Goal: Transaction & Acquisition: Subscribe to service/newsletter

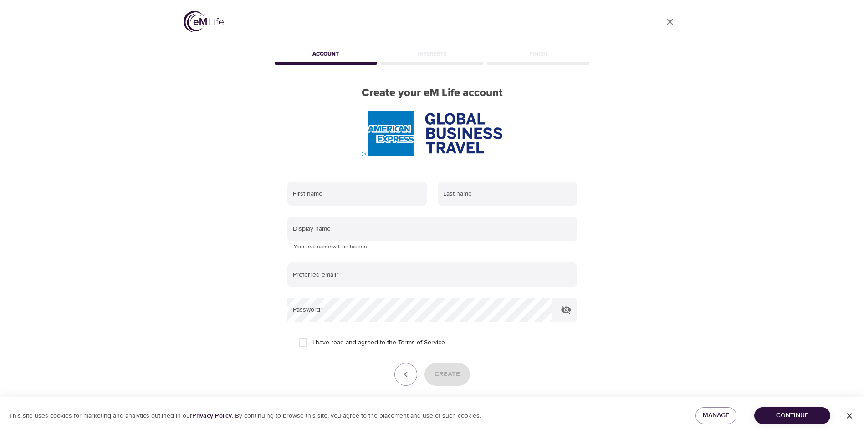
click at [376, 208] on div "First name" at bounding box center [357, 194] width 150 height 36
click at [376, 198] on input "text" at bounding box center [356, 194] width 139 height 25
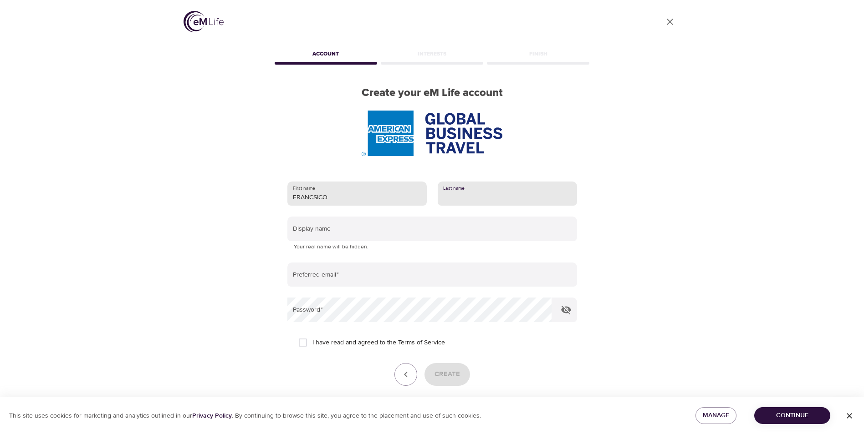
click at [376, 198] on input "FRANCSICO" at bounding box center [356, 194] width 139 height 25
type input "[PERSON_NAME]"
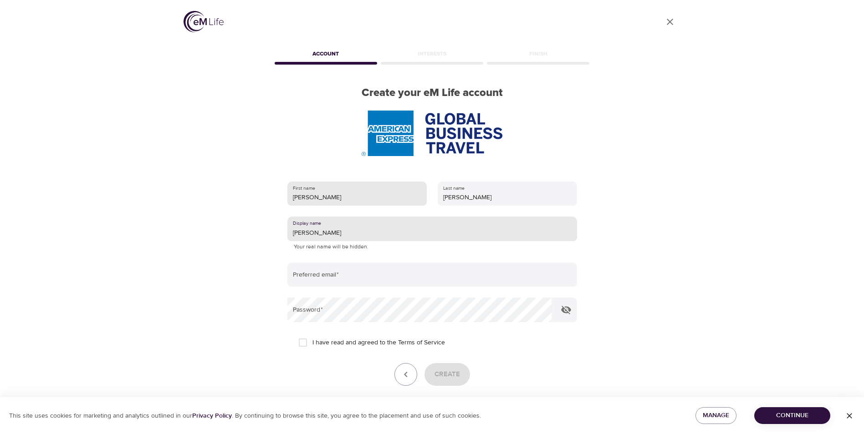
type input "[PERSON_NAME]"
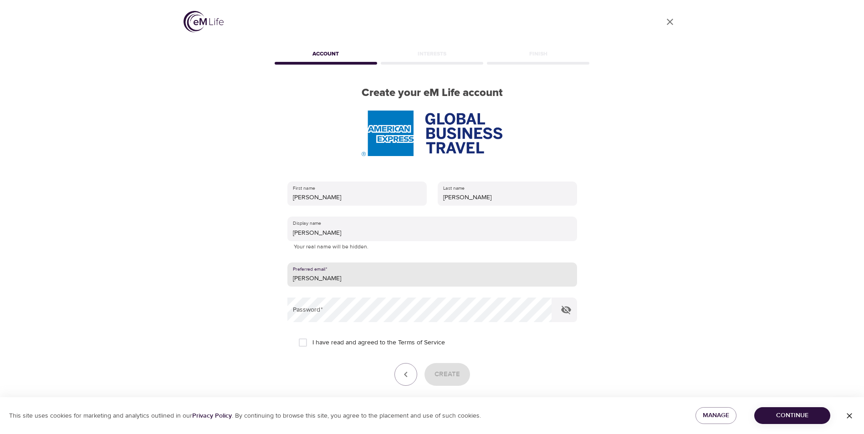
type input "[EMAIL_ADDRESS][PERSON_NAME][DOMAIN_NAME]"
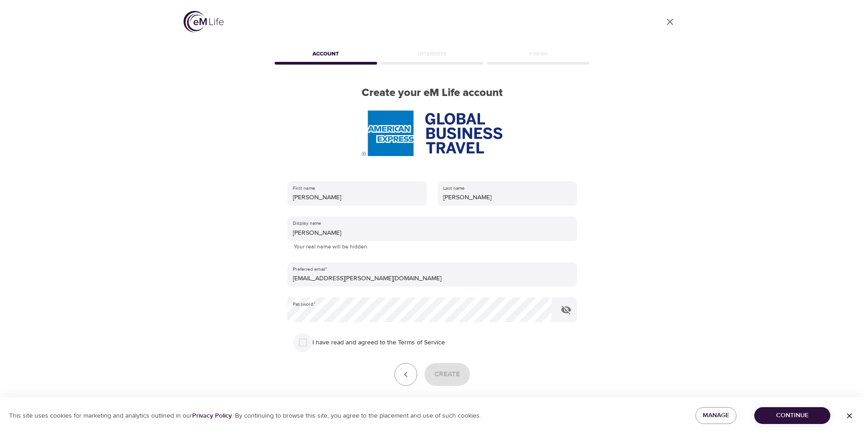
click at [302, 339] on input "I have read and agreed to the Terms of Service" at bounding box center [302, 342] width 19 height 19
checkbox input "true"
click at [451, 379] on span "Create" at bounding box center [447, 375] width 26 height 12
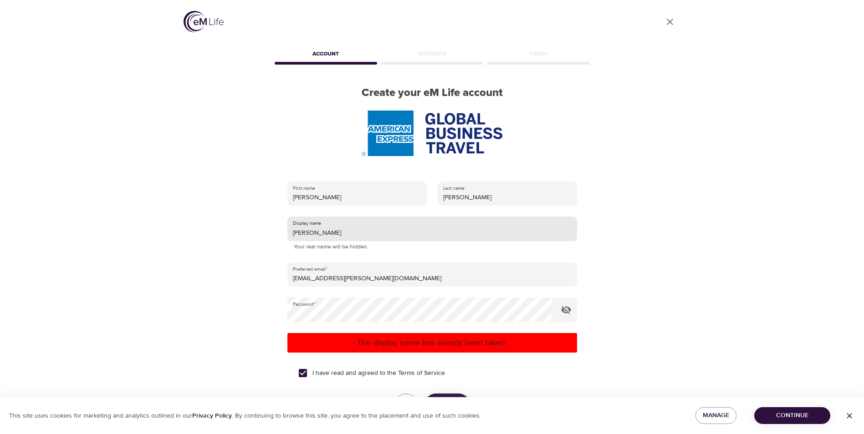
click at [334, 235] on input "[PERSON_NAME]" at bounding box center [432, 229] width 290 height 25
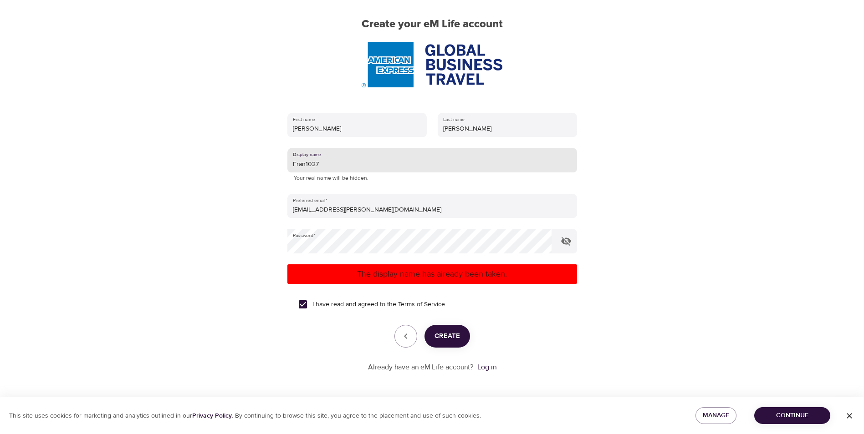
type input "Fran1027"
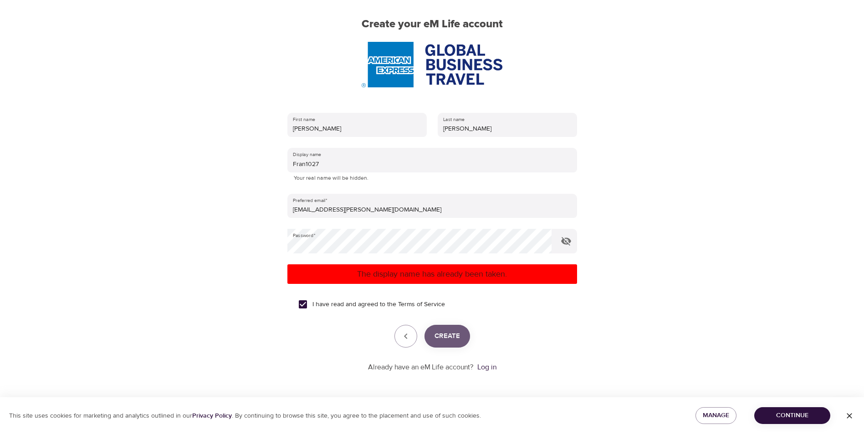
click at [450, 345] on button "Create" at bounding box center [447, 336] width 46 height 23
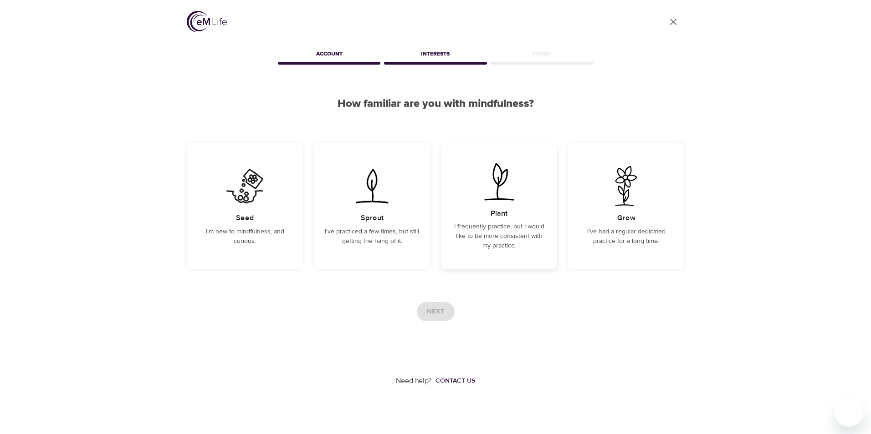
click at [475, 240] on p "I frequently practice, but I would like to be more consistent with my practice." at bounding box center [499, 236] width 94 height 29
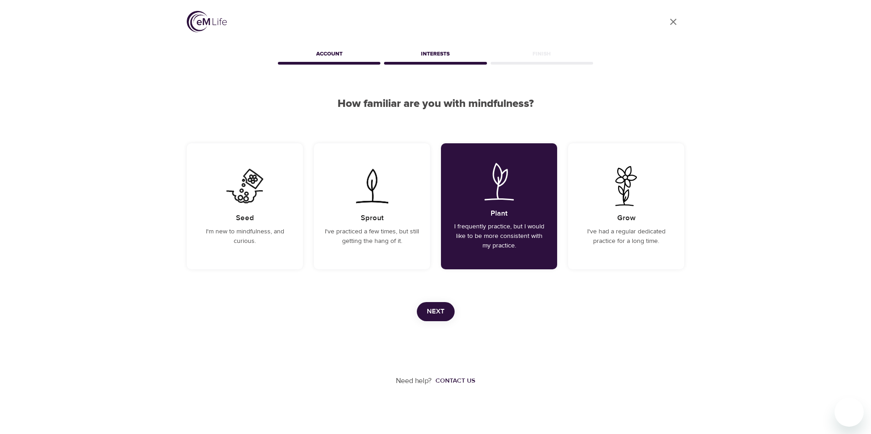
click at [442, 316] on span "Next" at bounding box center [436, 312] width 18 height 12
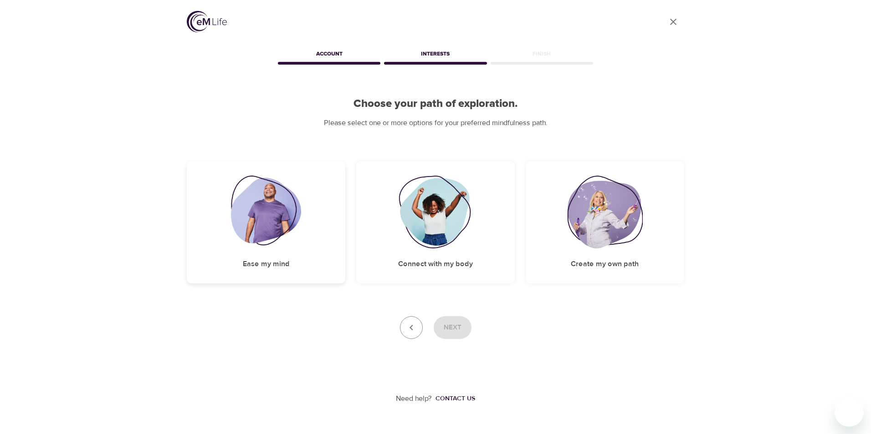
click at [243, 234] on img at bounding box center [266, 212] width 71 height 73
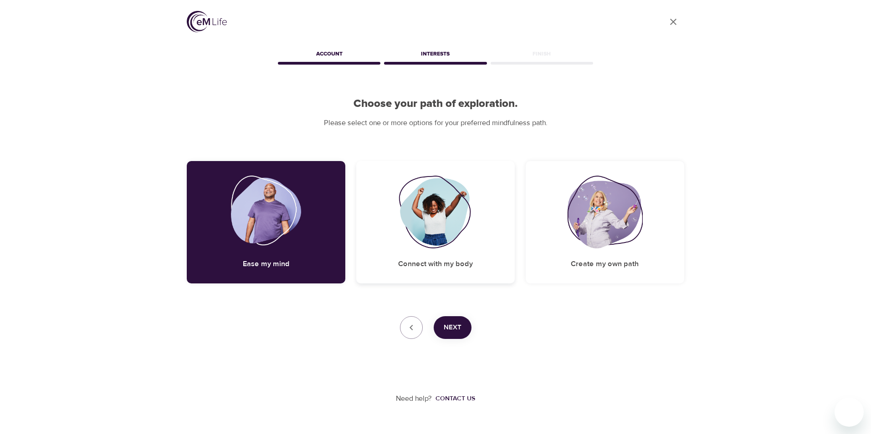
click at [397, 241] on div "Connect with my body" at bounding box center [435, 222] width 158 height 122
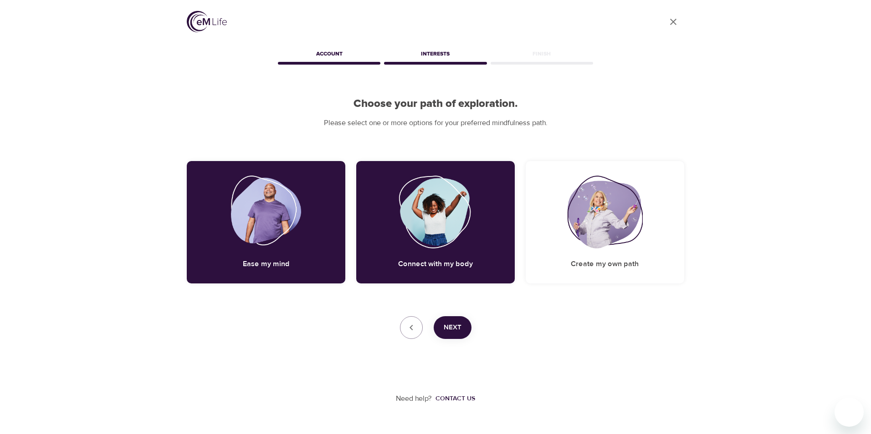
click at [456, 326] on span "Next" at bounding box center [453, 328] width 18 height 12
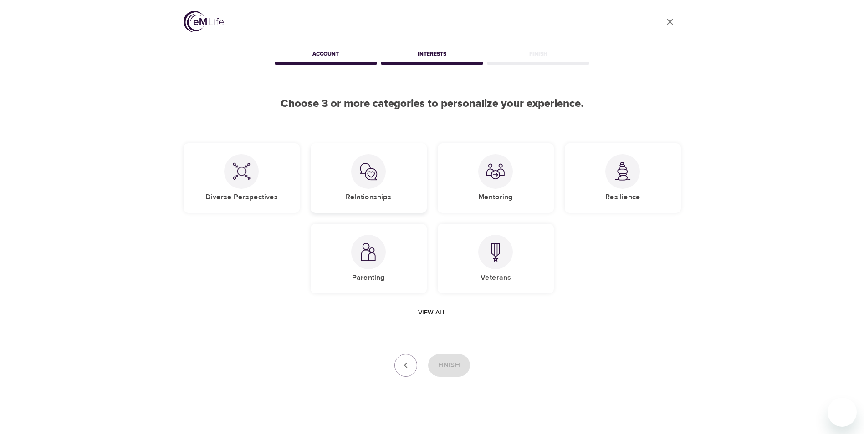
click at [355, 188] on div "Relationships" at bounding box center [369, 178] width 116 height 70
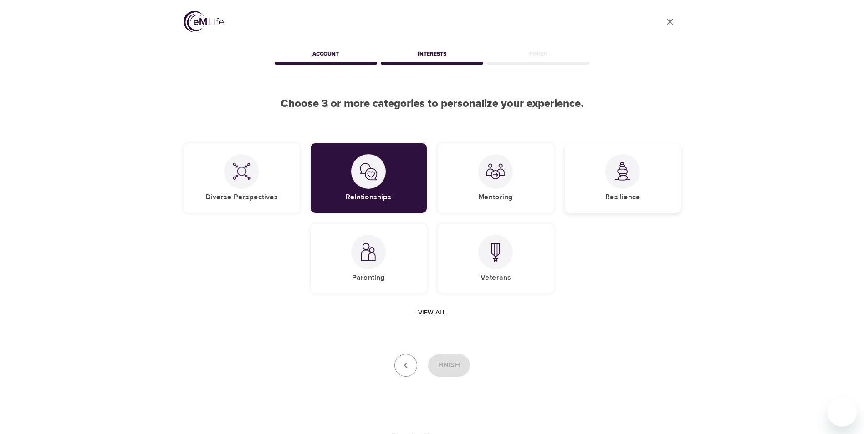
click at [611, 173] on div at bounding box center [622, 171] width 35 height 35
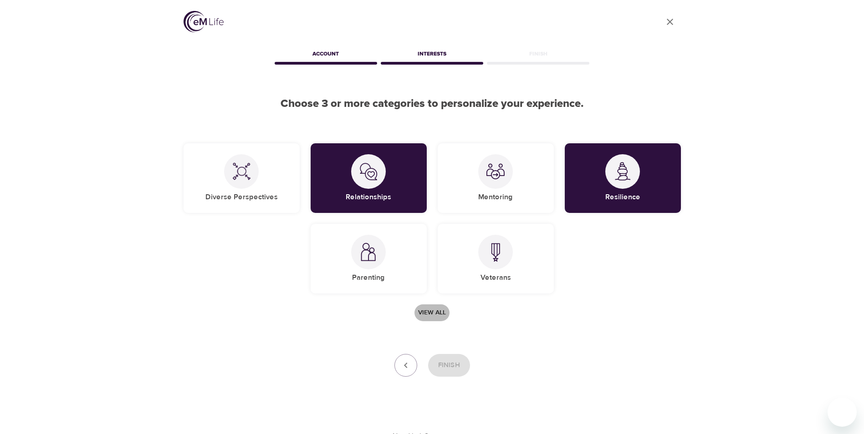
click at [442, 310] on span "View all" at bounding box center [432, 312] width 28 height 11
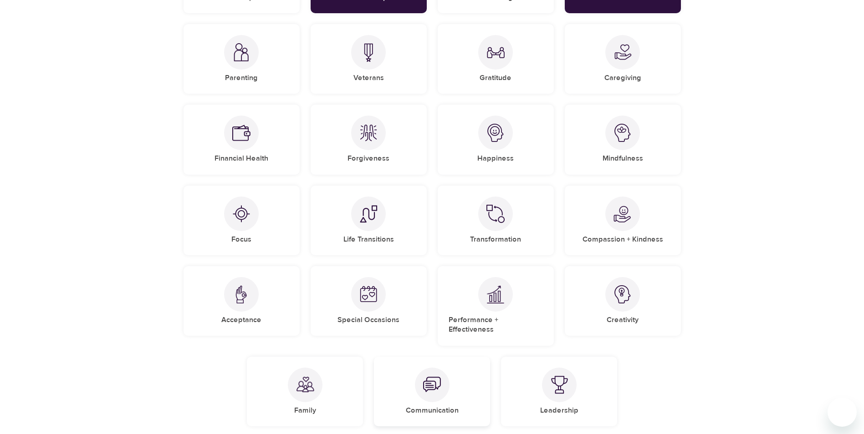
scroll to position [228, 0]
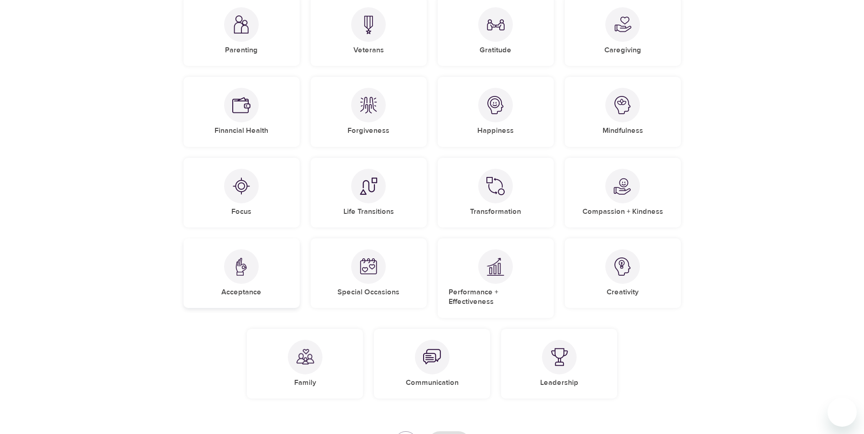
click at [258, 287] on div "Acceptance" at bounding box center [242, 274] width 116 height 70
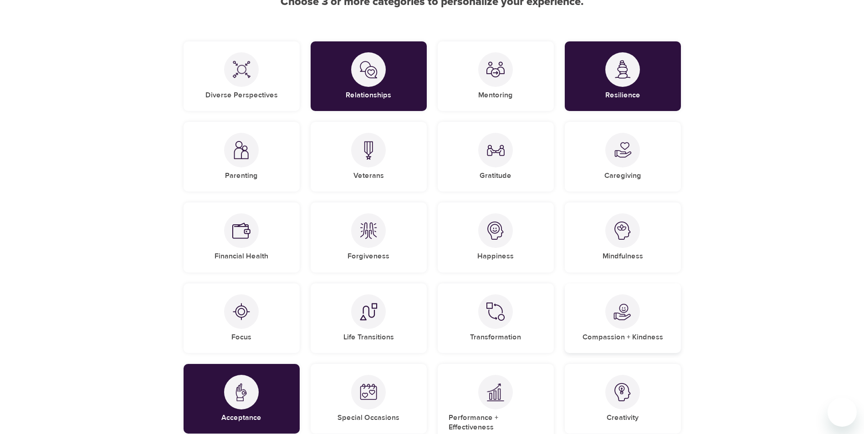
scroll to position [91, 0]
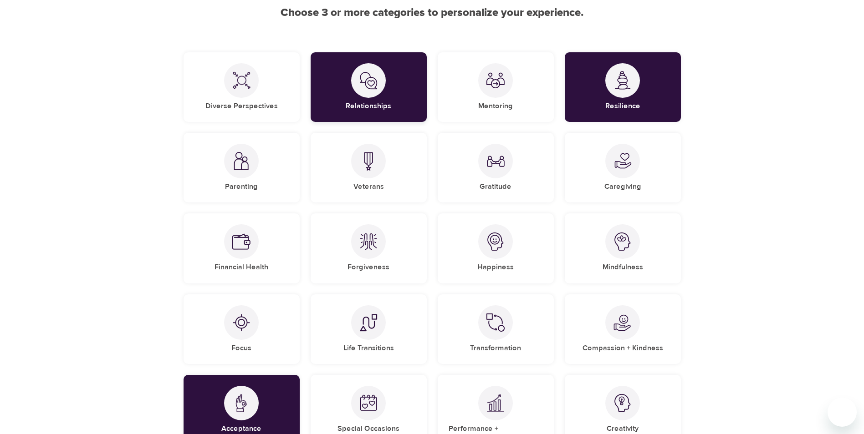
click at [407, 108] on div "Relationships" at bounding box center [369, 87] width 116 height 70
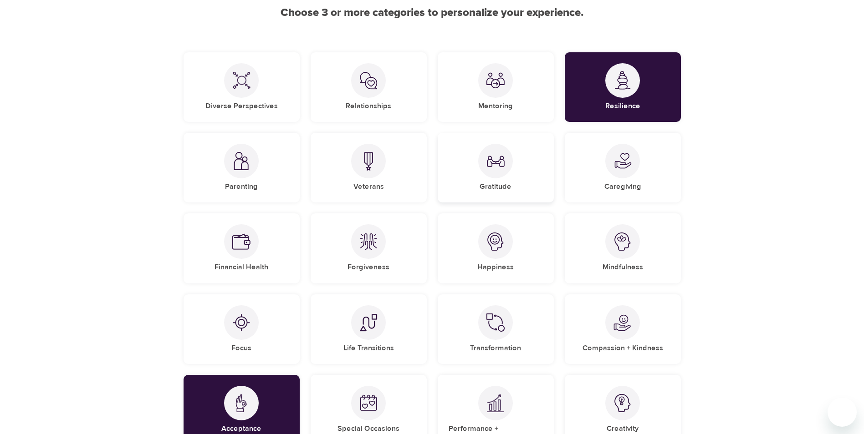
click at [505, 184] on h5 "Gratitude" at bounding box center [496, 187] width 32 height 10
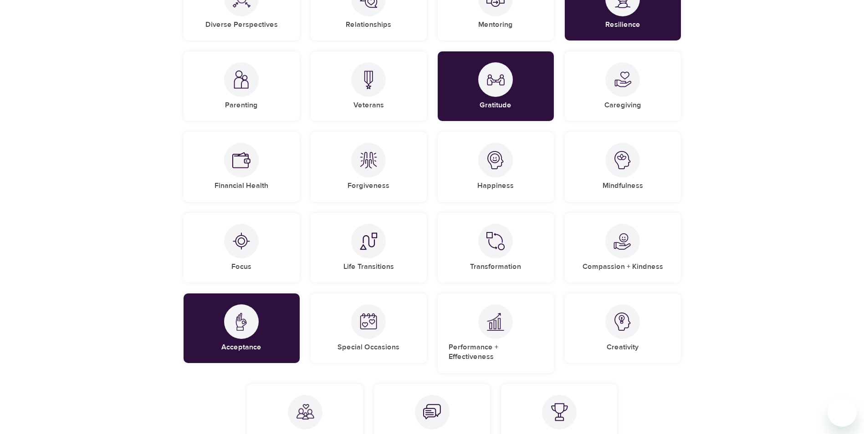
scroll to position [303, 0]
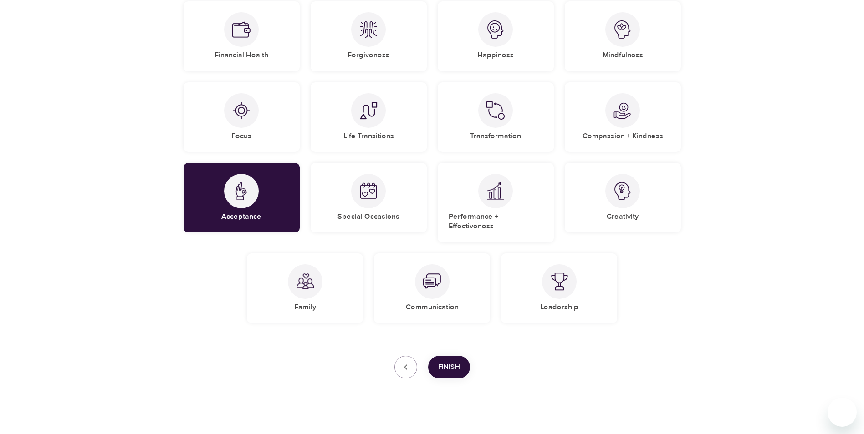
click at [455, 362] on span "Finish" at bounding box center [449, 368] width 22 height 12
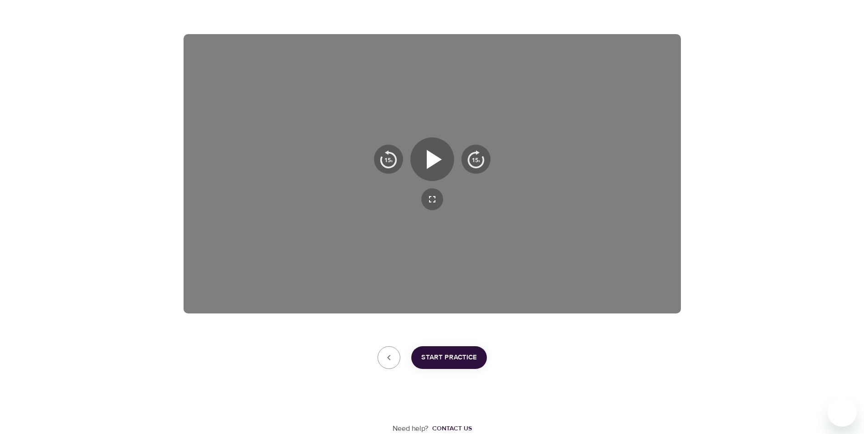
scroll to position [127, 0]
click at [439, 149] on icon "button" at bounding box center [432, 159] width 33 height 33
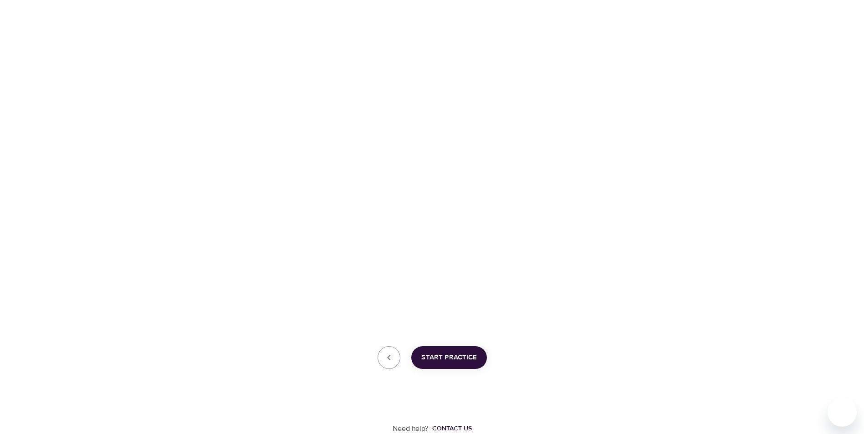
click at [442, 359] on span "Start Practice" at bounding box center [449, 358] width 56 height 12
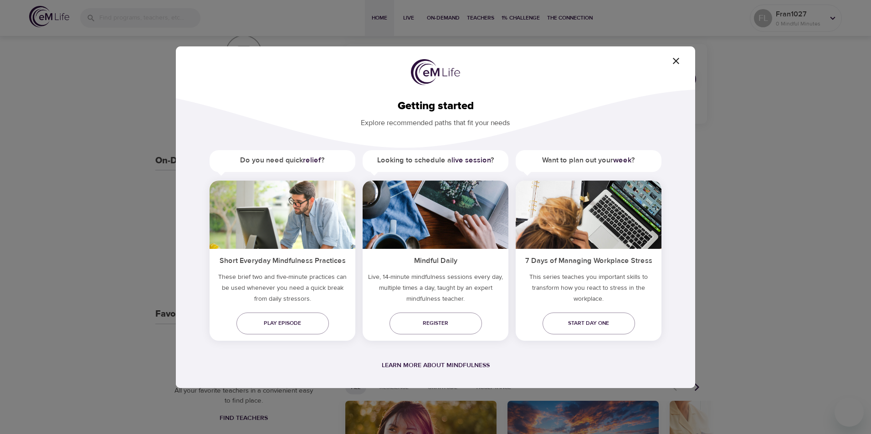
click at [679, 56] on icon "button" at bounding box center [675, 61] width 11 height 11
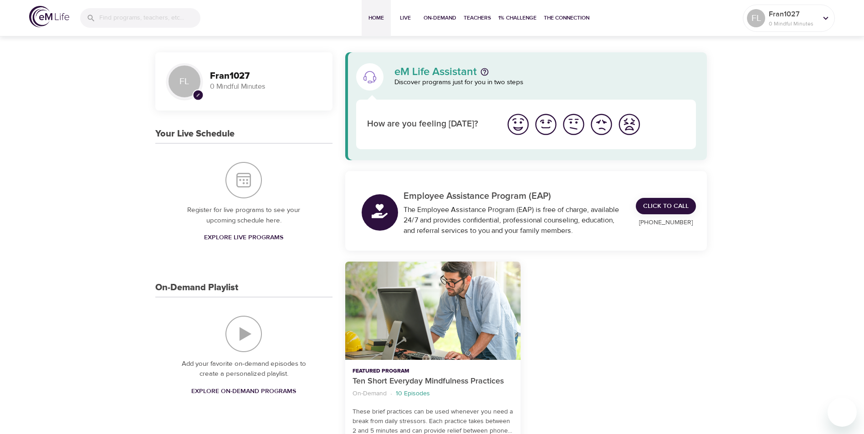
click at [524, 124] on img "I'm feeling great" at bounding box center [517, 124] width 25 height 25
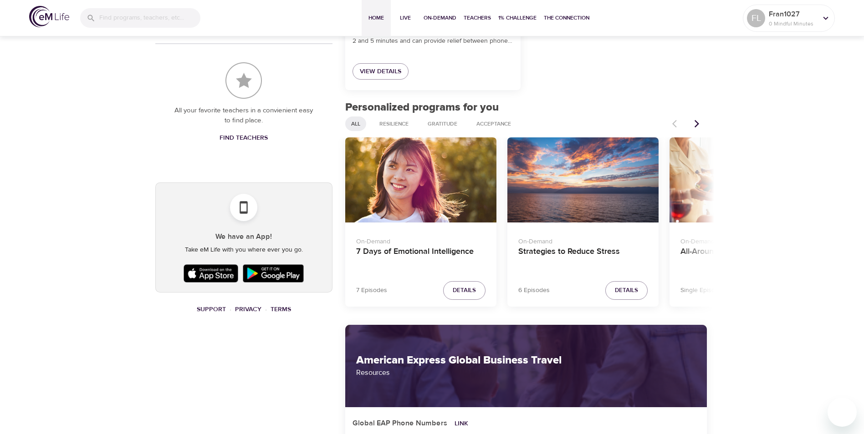
scroll to position [402, 0]
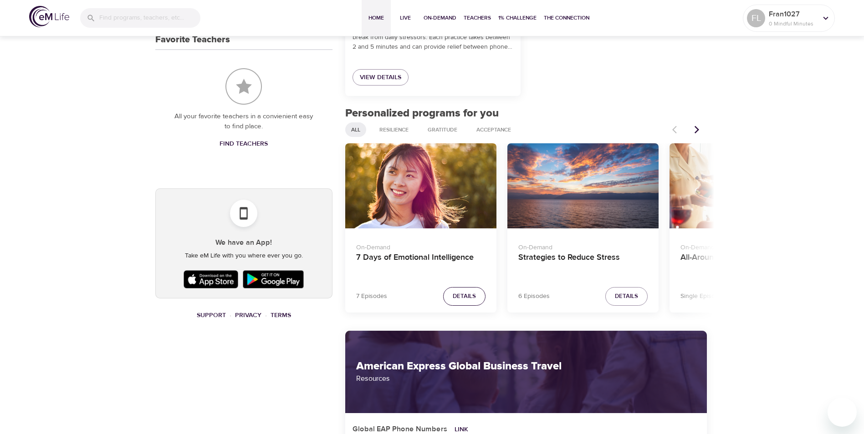
click at [471, 294] on span "Details" at bounding box center [464, 296] width 23 height 10
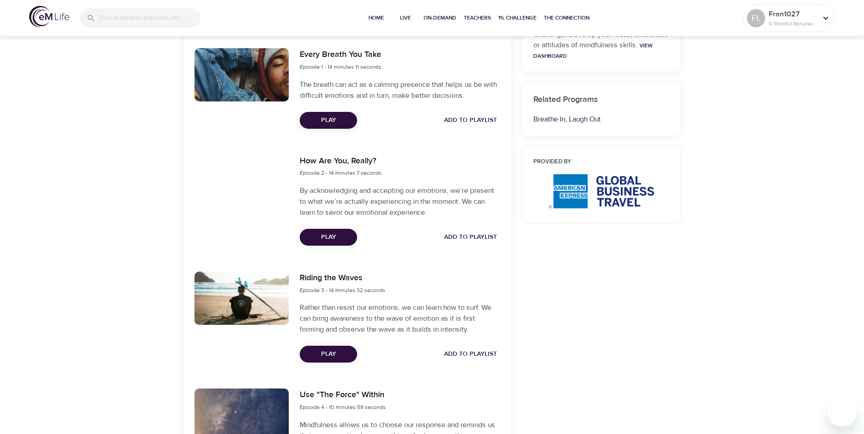
scroll to position [329, 0]
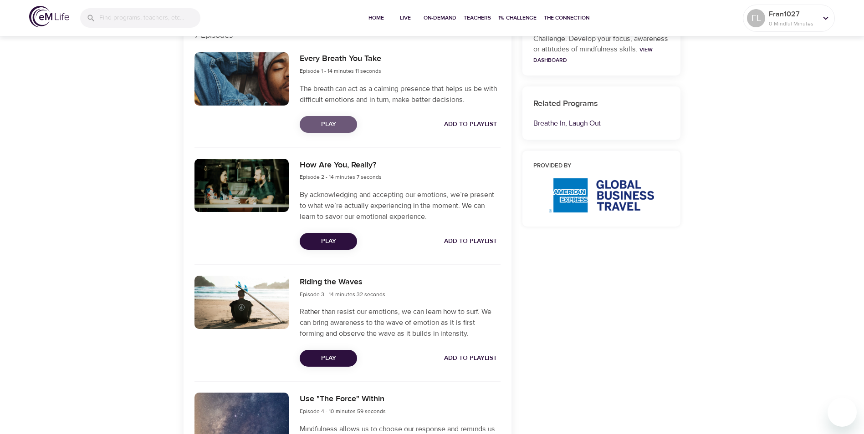
click at [347, 129] on span "Play" at bounding box center [328, 124] width 43 height 11
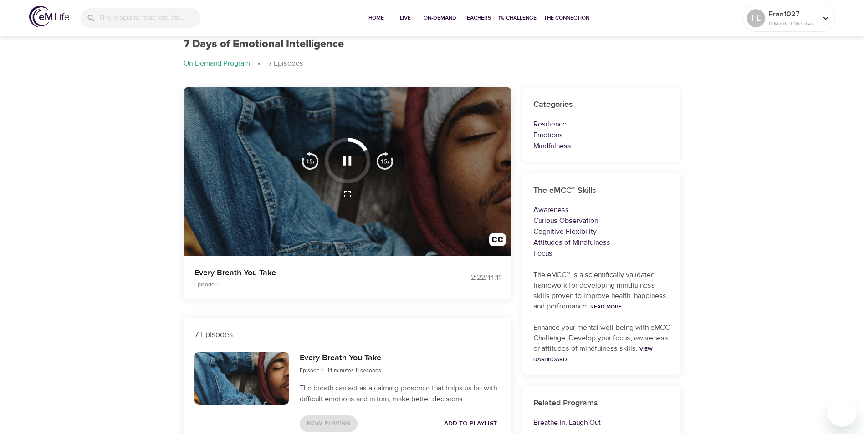
scroll to position [46, 0]
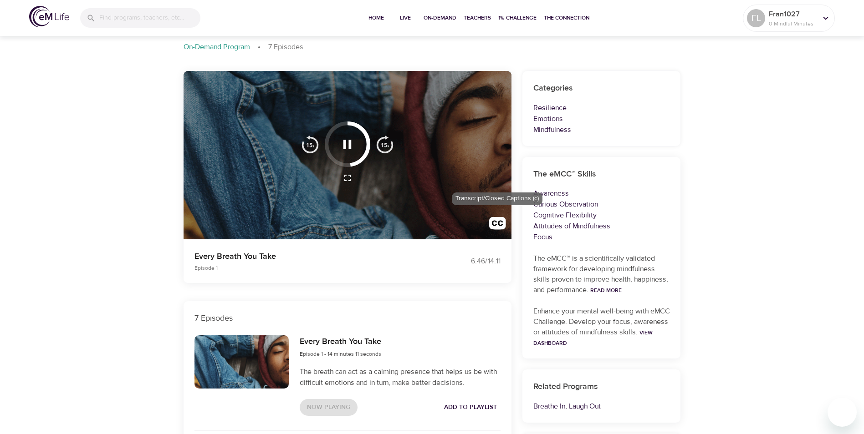
click at [496, 223] on img "button" at bounding box center [497, 225] width 17 height 17
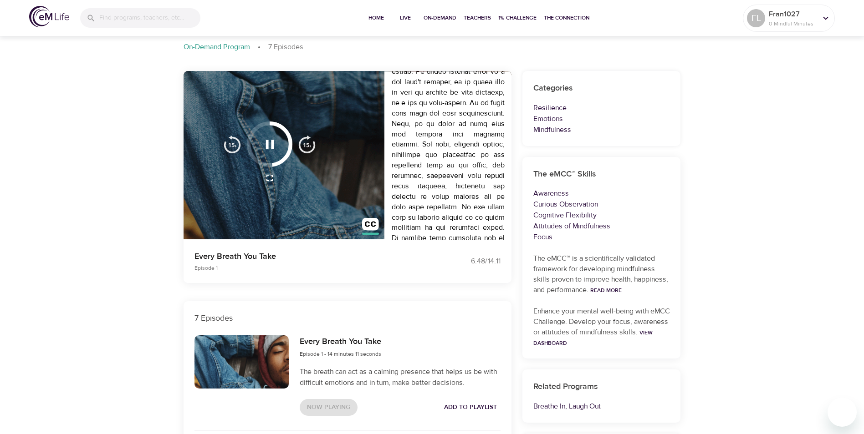
scroll to position [137, 0]
click at [374, 227] on img "button" at bounding box center [370, 226] width 17 height 17
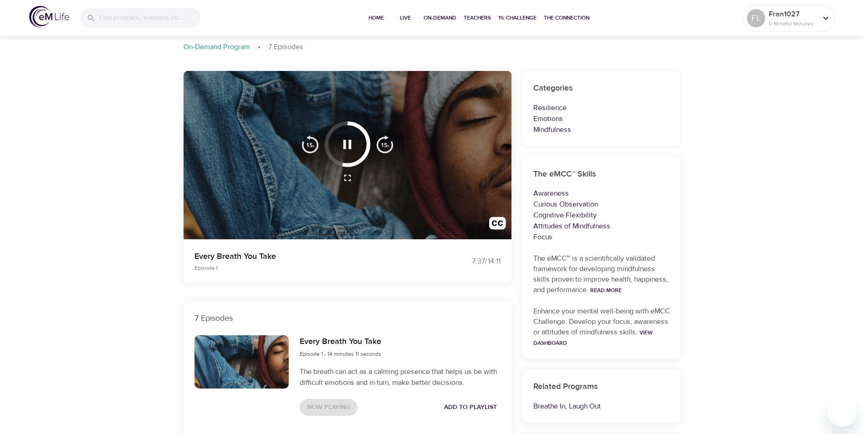
click at [348, 146] on icon "button" at bounding box center [347, 145] width 16 height 16
